Goal: Task Accomplishment & Management: Use online tool/utility

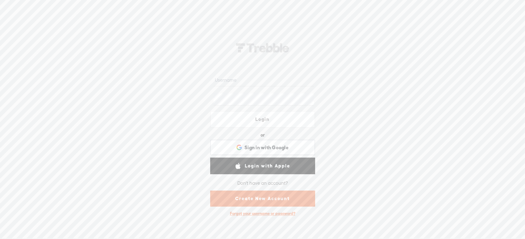
click at [234, 83] on input "text" at bounding box center [264, 80] width 100 height 12
type input "[EMAIL_ADDRESS][DOMAIN_NAME]"
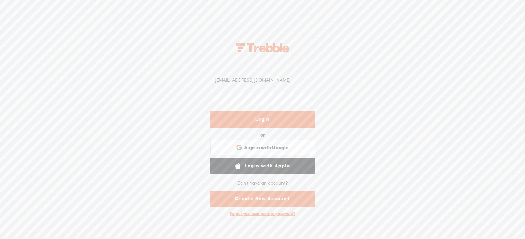
click at [252, 116] on link "Login" at bounding box center [262, 119] width 105 height 17
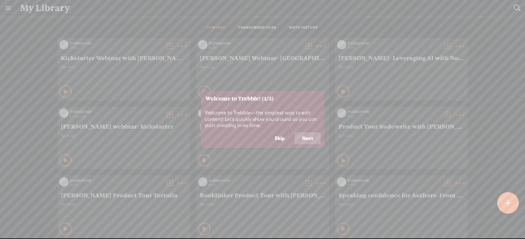
click at [284, 138] on button "Skip" at bounding box center [279, 139] width 25 height 12
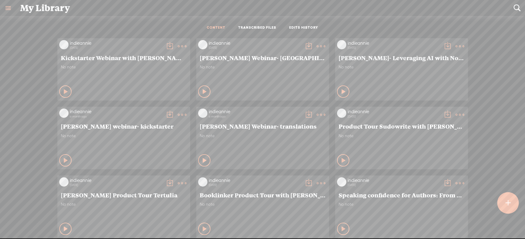
click at [505, 199] on div at bounding box center [508, 203] width 22 height 22
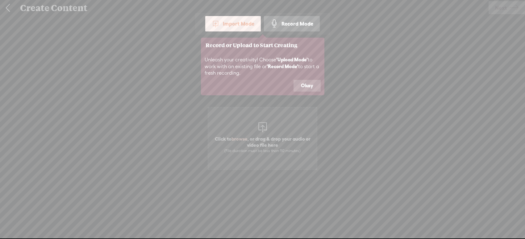
click at [304, 85] on button "Okay" at bounding box center [307, 86] width 27 height 12
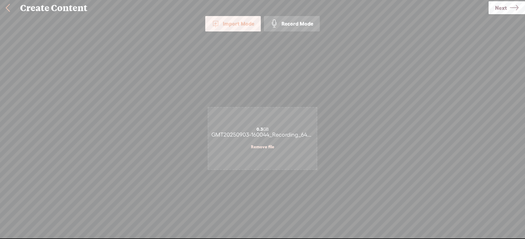
click at [369, 117] on div "Import Mode Import Mode Record Mode Text Language: *: English (US) English (US)…" at bounding box center [262, 127] width 525 height 222
click at [505, 6] on span "Next" at bounding box center [501, 8] width 12 height 16
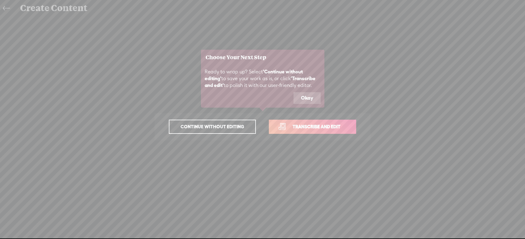
drag, startPoint x: 306, startPoint y: 94, endPoint x: 306, endPoint y: 99, distance: 4.1
click at [306, 94] on button "Okay" at bounding box center [307, 98] width 27 height 12
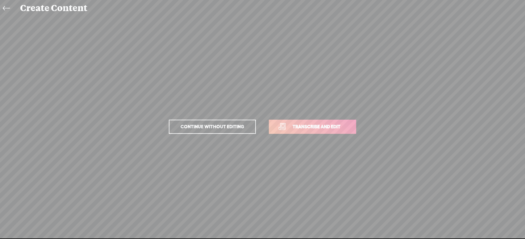
click at [316, 130] on span "Transcribe and edit" at bounding box center [316, 126] width 61 height 7
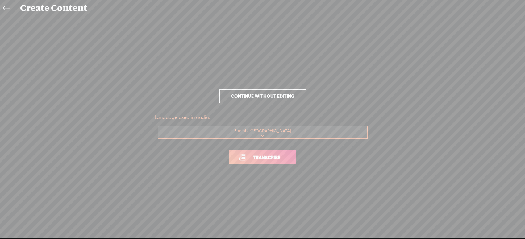
drag, startPoint x: 258, startPoint y: 159, endPoint x: 263, endPoint y: 158, distance: 5.0
click at [258, 159] on span "Transcribe" at bounding box center [267, 157] width 40 height 7
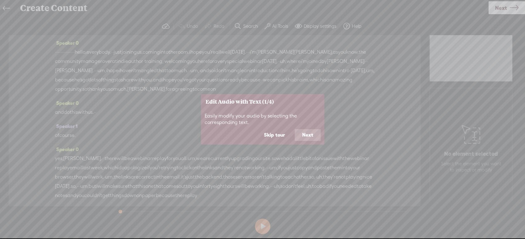
click at [277, 134] on button "Skip tour" at bounding box center [275, 135] width 36 height 12
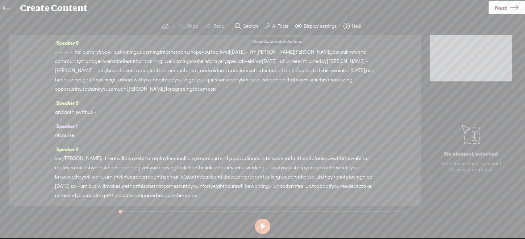
click at [282, 25] on label "AI Tools" at bounding box center [280, 26] width 16 height 6
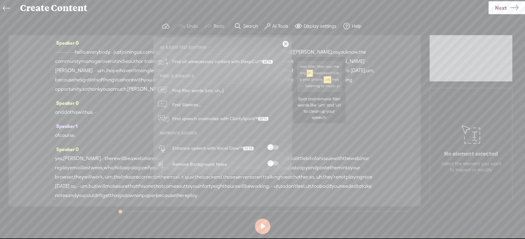
click at [203, 92] on span "Find filler words (um, uh...)" at bounding box center [198, 91] width 56 height 14
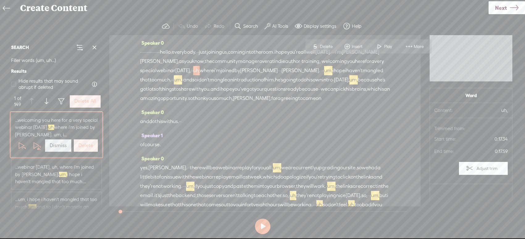
click at [96, 98] on button "Delete All" at bounding box center [85, 101] width 31 height 12
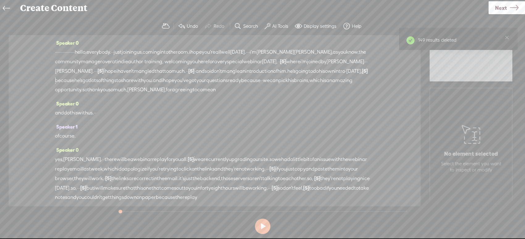
click at [267, 28] on span at bounding box center [268, 26] width 6 height 7
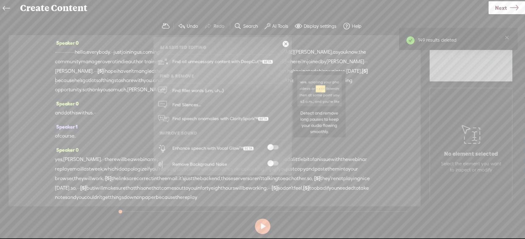
click at [185, 106] on span "Find Silences..." at bounding box center [186, 105] width 33 height 14
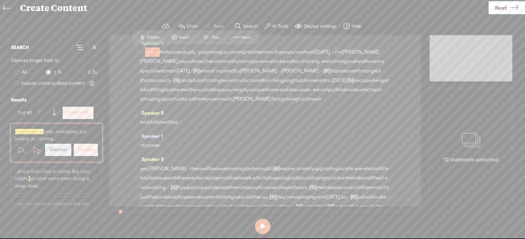
click at [70, 113] on label "Delete All" at bounding box center [78, 113] width 22 height 6
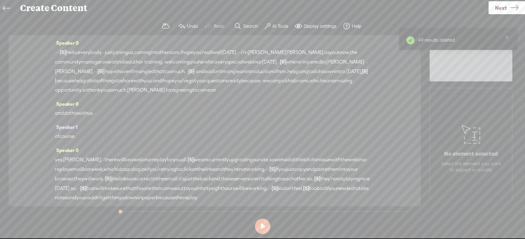
click at [324, 52] on span "[PERSON_NAME]," at bounding box center [305, 52] width 39 height 9
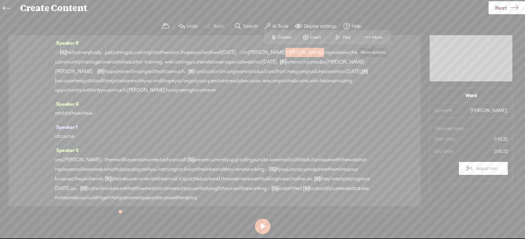
click at [366, 38] on span at bounding box center [367, 37] width 9 height 11
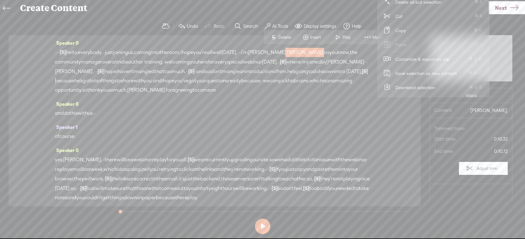
click at [324, 54] on span "[PERSON_NAME]," at bounding box center [305, 52] width 39 height 9
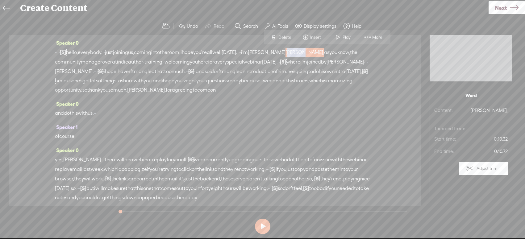
click at [324, 54] on span "[PERSON_NAME]," at bounding box center [305, 52] width 39 height 9
click at [375, 36] on span "More" at bounding box center [378, 37] width 12 height 6
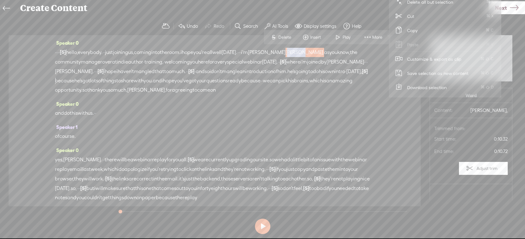
click at [375, 36] on span "More" at bounding box center [378, 37] width 12 height 6
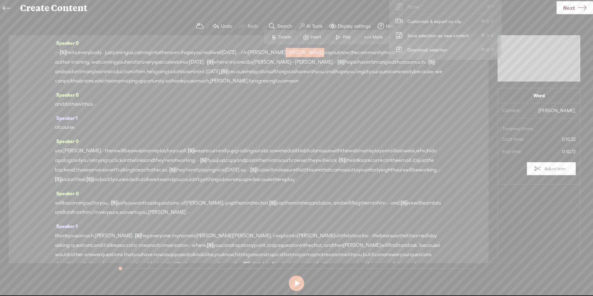
click at [324, 52] on span "[PERSON_NAME]," at bounding box center [305, 52] width 39 height 9
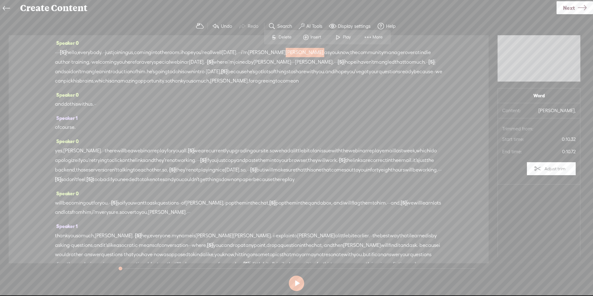
click at [324, 52] on span "[PERSON_NAME]," at bounding box center [305, 52] width 39 height 9
click at [371, 36] on span at bounding box center [367, 37] width 9 height 11
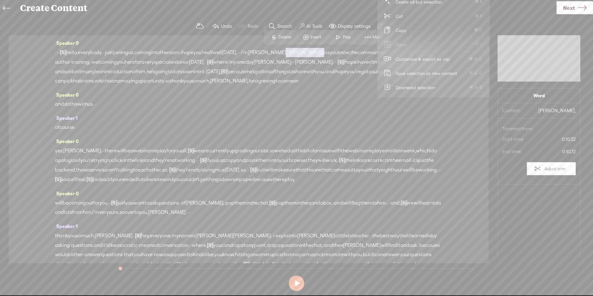
click at [371, 36] on span at bounding box center [367, 37] width 9 height 11
click at [313, 40] on span "Insert" at bounding box center [316, 37] width 12 height 6
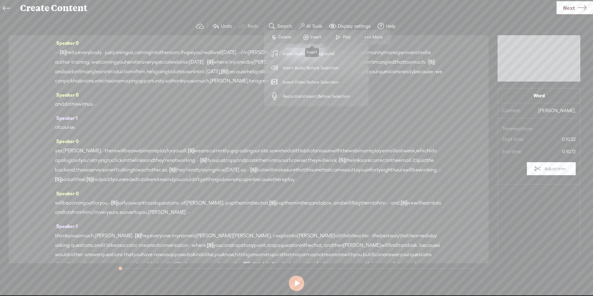
click at [308, 38] on span at bounding box center [305, 37] width 9 height 11
click at [368, 36] on span at bounding box center [367, 37] width 9 height 11
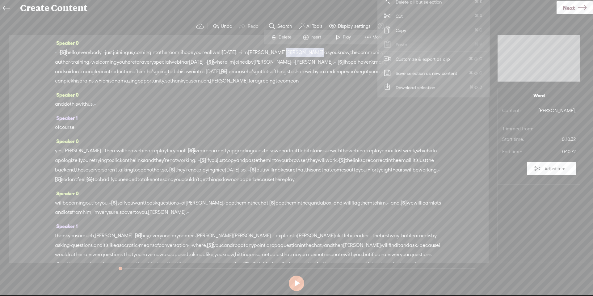
click at [330, 85] on div "· · · · [S] · · · · · · · · · · · · hello, everybody. · · just joining us, comi…" at bounding box center [248, 67] width 387 height 38
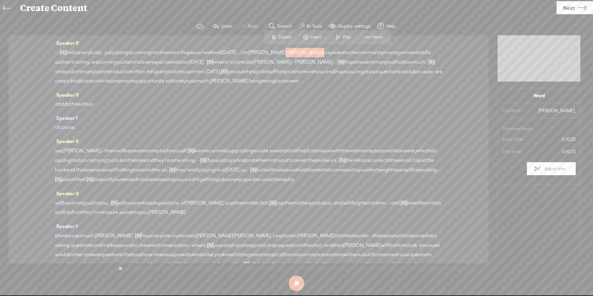
click at [138, 77] on span "amazing" at bounding box center [127, 80] width 20 height 9
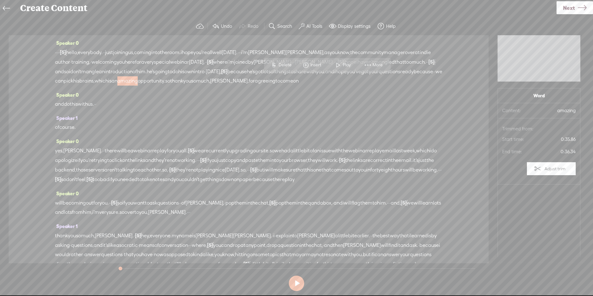
click at [370, 68] on span at bounding box center [367, 65] width 9 height 11
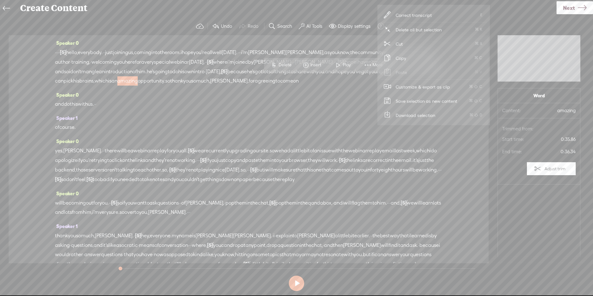
click at [292, 86] on div "· · · · [S] · · · · · · · · · · · · hello, everybody. · · just joining us, comi…" at bounding box center [248, 67] width 387 height 38
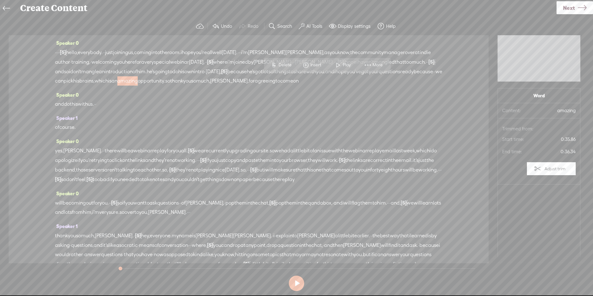
click at [370, 64] on span at bounding box center [367, 65] width 9 height 11
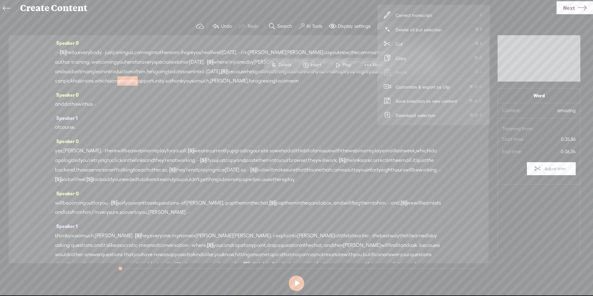
click at [413, 18] on span "Correct transcript" at bounding box center [414, 15] width 61 height 14
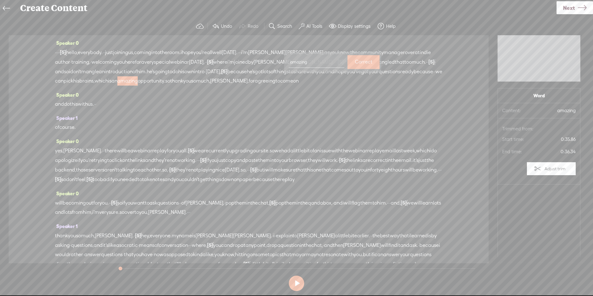
click at [165, 80] on span "opportunity." at bounding box center [151, 80] width 27 height 9
click at [347, 27] on label "Display settings" at bounding box center [354, 26] width 33 height 6
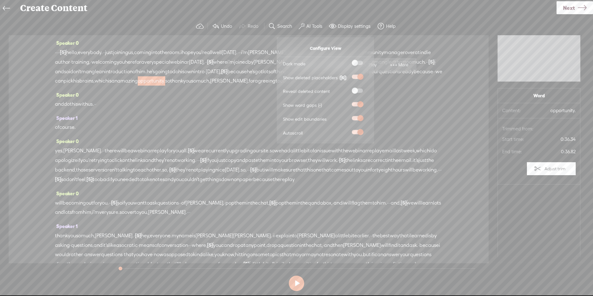
click at [175, 23] on section "Undo Redo Search Remove Background Noise AI Tools Configure Magic Sound Enhance…" at bounding box center [296, 26] width 581 height 18
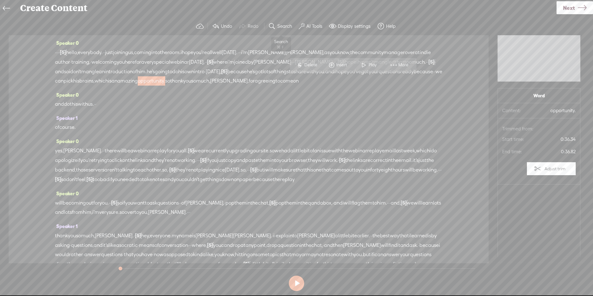
click at [287, 30] on button "Search" at bounding box center [281, 26] width 30 height 12
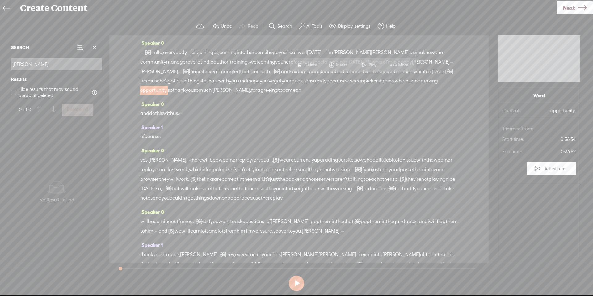
type input "[PERSON_NAME]"
click at [41, 65] on input "[PERSON_NAME]" at bounding box center [56, 64] width 91 height 12
click at [267, 109] on div "Speaker 0 and do this with us. · ·" at bounding box center [298, 110] width 317 height 23
click at [379, 86] on span "brains," at bounding box center [386, 80] width 15 height 9
click at [404, 76] on span "his" at bounding box center [407, 71] width 6 height 9
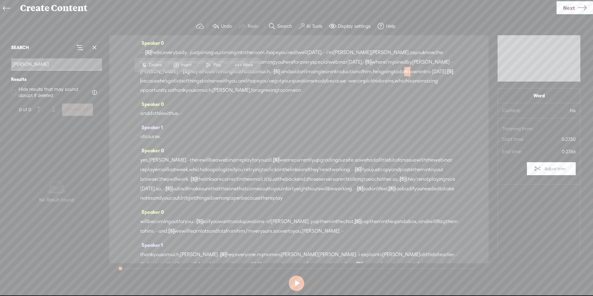
click at [273, 114] on div "Speaker 0 and do this with us. · ·" at bounding box center [298, 110] width 317 height 23
click at [44, 64] on input "[PERSON_NAME]" at bounding box center [56, 64] width 91 height 12
click at [93, 47] on span at bounding box center [94, 47] width 9 height 9
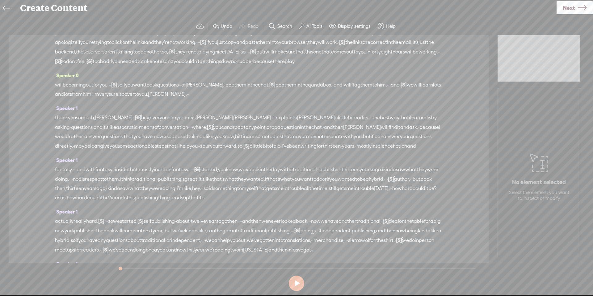
scroll to position [118, 0]
click at [141, 122] on span "hey," at bounding box center [145, 117] width 9 height 9
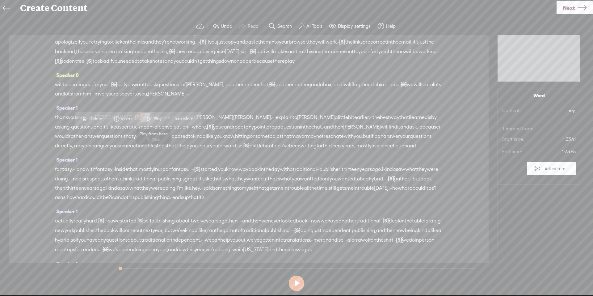
click at [149, 117] on span at bounding box center [148, 118] width 9 height 11
click at [68, 111] on span "Speaker 1" at bounding box center [66, 108] width 23 height 6
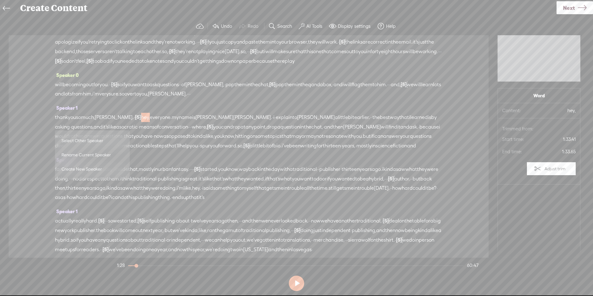
click at [92, 154] on span "Rename Current Speaker" at bounding box center [92, 155] width 62 height 14
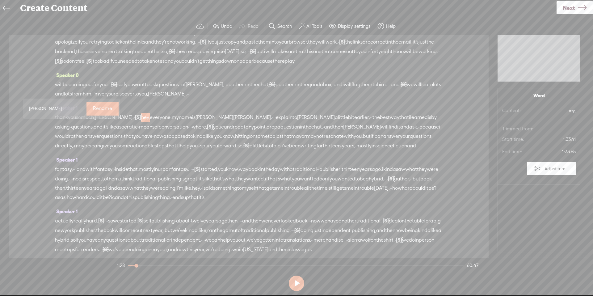
type input "[PERSON_NAME]"
click at [93, 110] on label "Rename" at bounding box center [102, 108] width 19 height 13
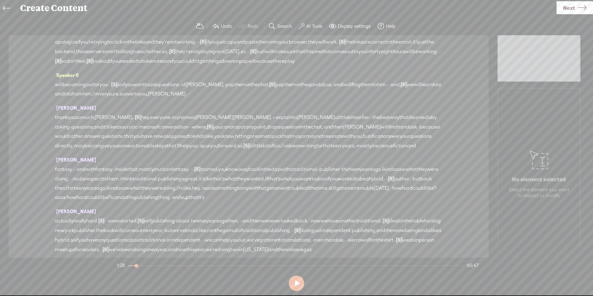
click at [70, 78] on span "Speaker 0" at bounding box center [67, 75] width 24 height 6
click at [109, 122] on span "Rename Current Speaker" at bounding box center [92, 122] width 62 height 14
type input "[PERSON_NAME]"
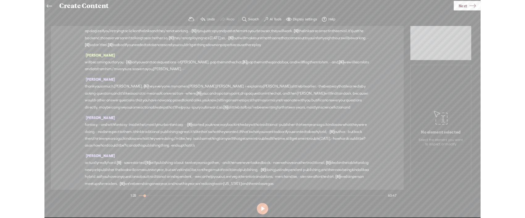
scroll to position [0, 0]
